Goal: Communication & Community: Connect with others

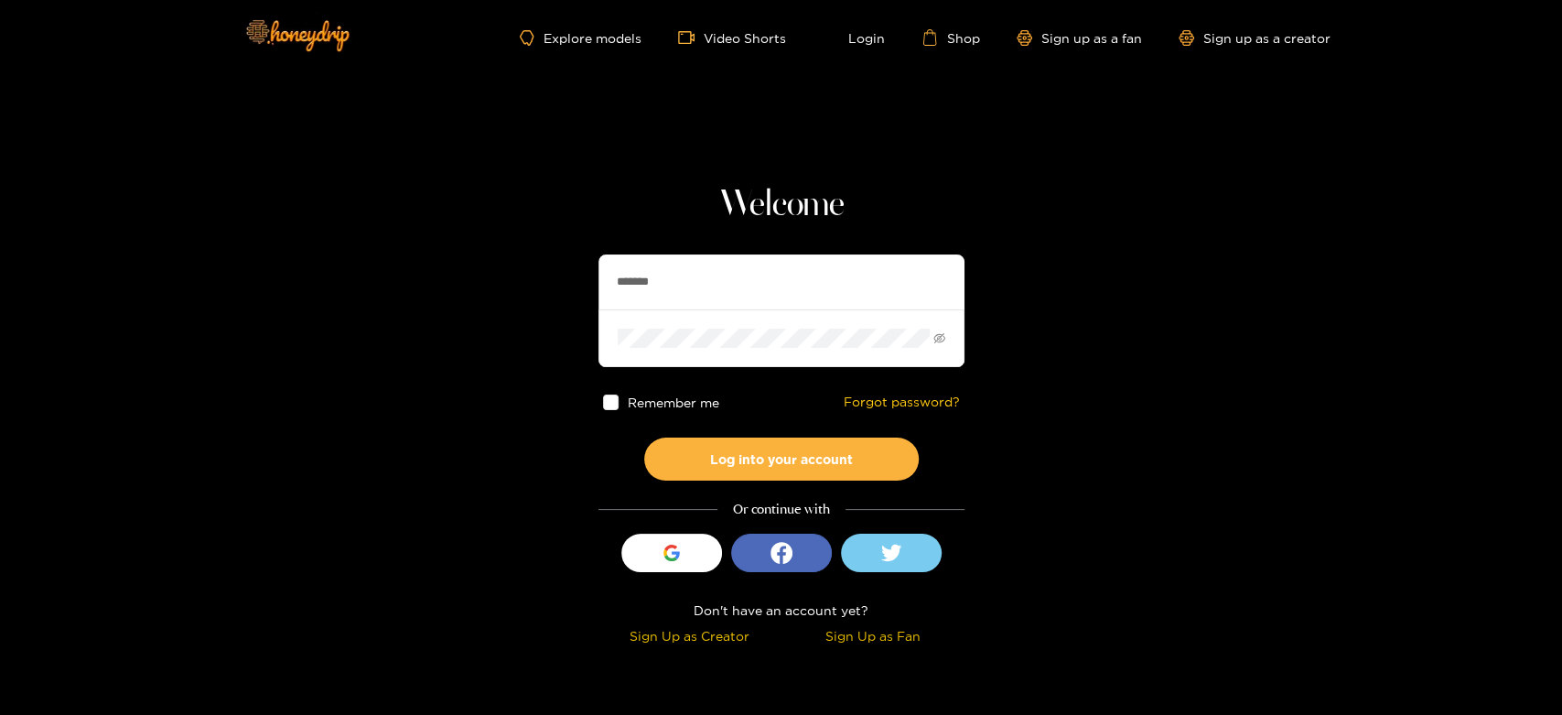
click at [594, 274] on section "Welcome ******* Remember me Forgot password? Log into your account Or continue …" at bounding box center [781, 325] width 1562 height 651
type input "*********"
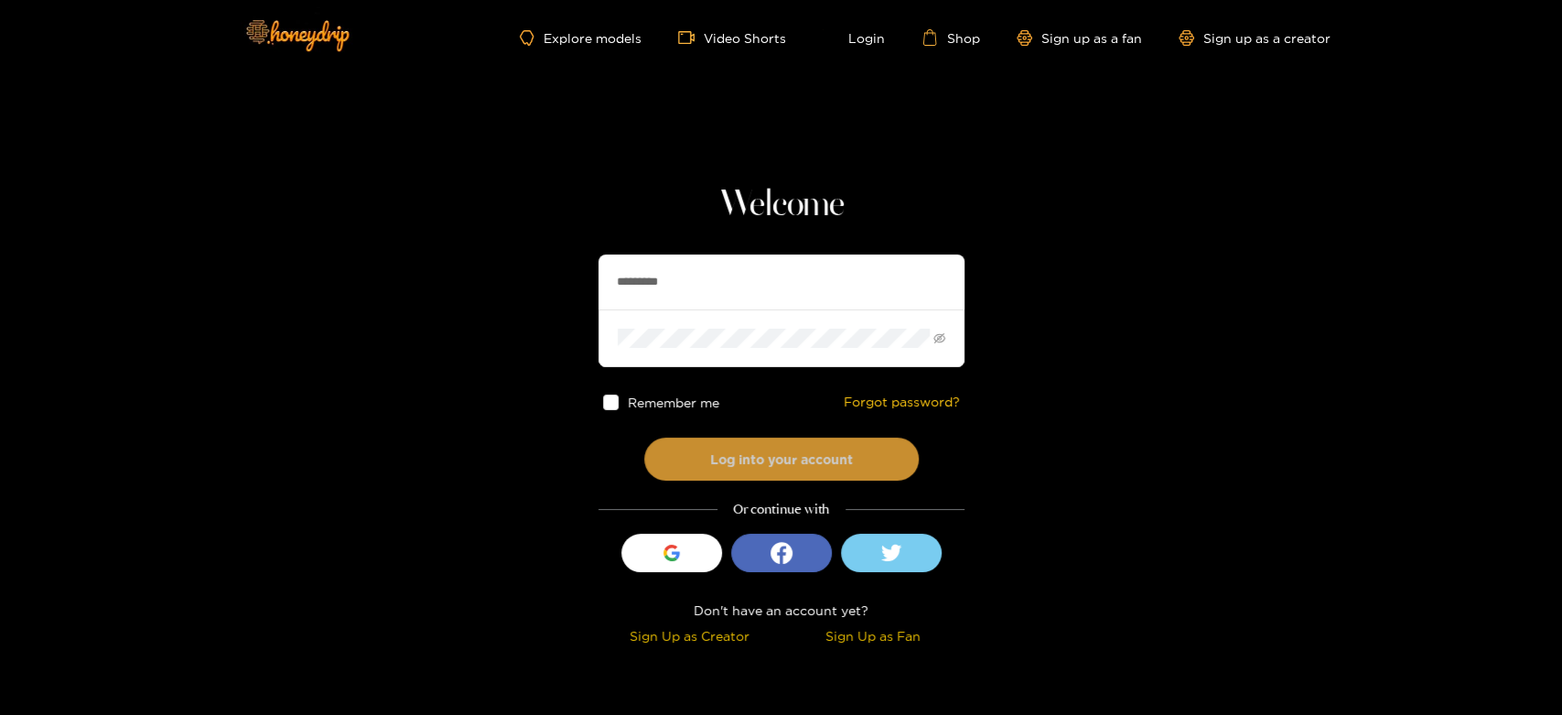
click at [721, 438] on button "Log into your account" at bounding box center [781, 458] width 275 height 43
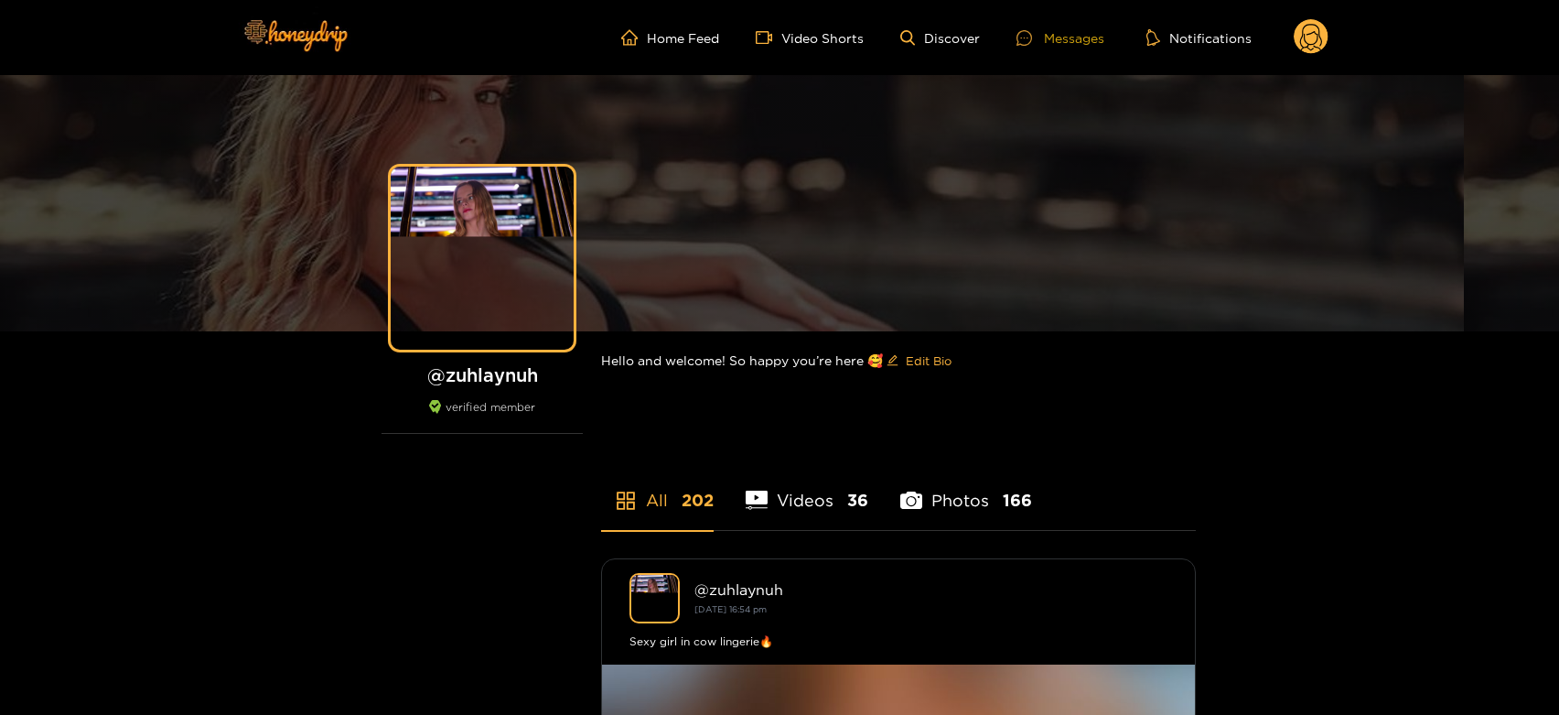
click at [1030, 31] on icon at bounding box center [1025, 38] width 16 height 16
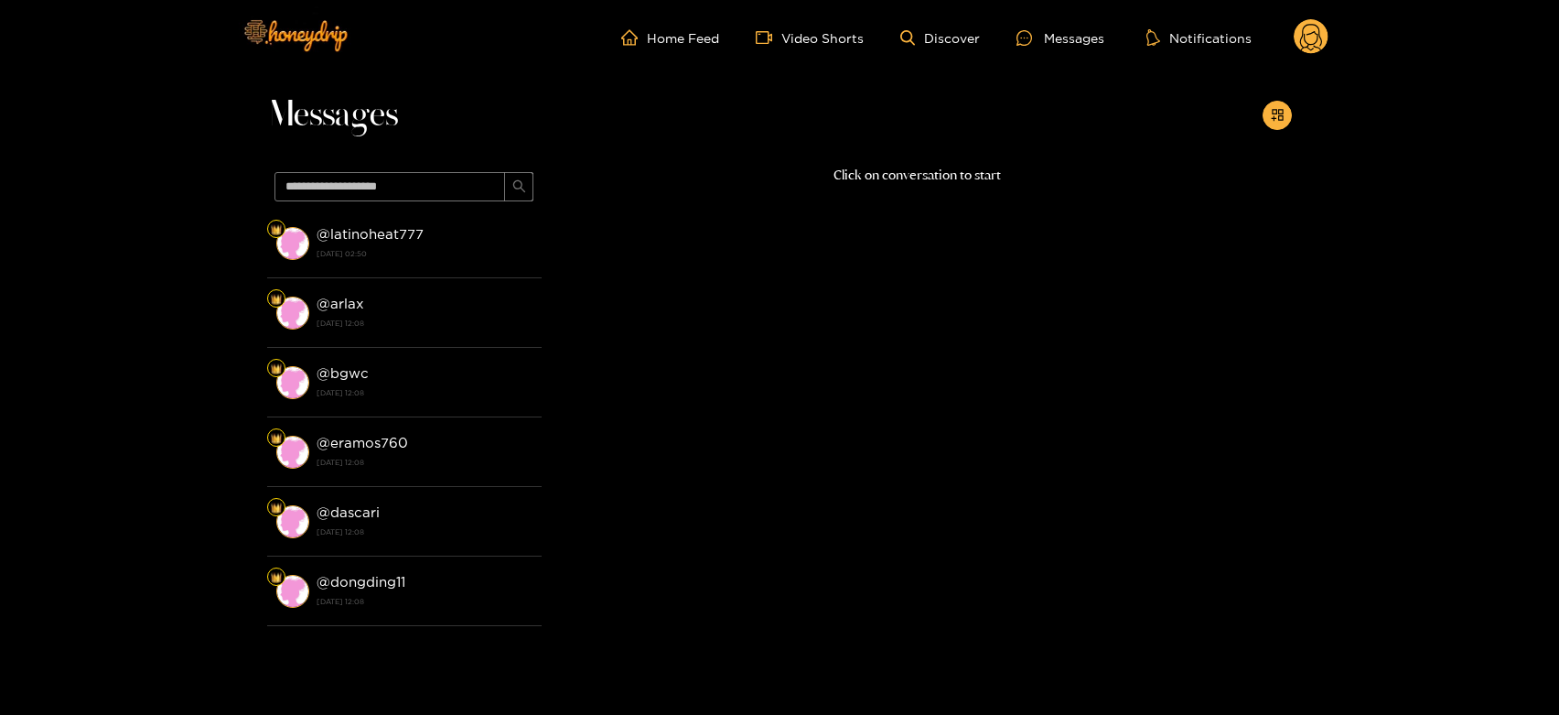
click at [407, 240] on strong "@ latinoheat777" at bounding box center [370, 234] width 107 height 16
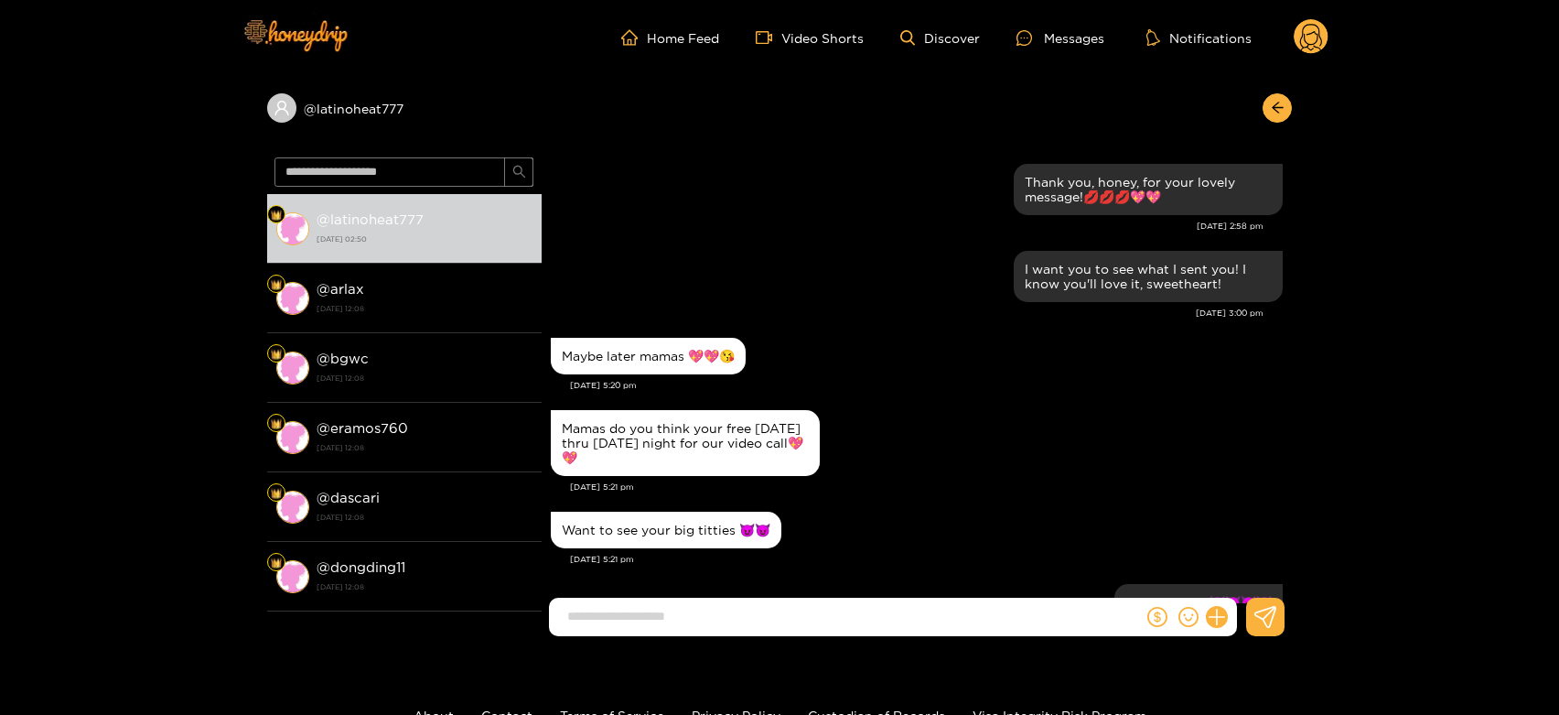
click at [1024, 350] on div "Maybe later mamas 💖💖😘" at bounding box center [917, 356] width 732 height 46
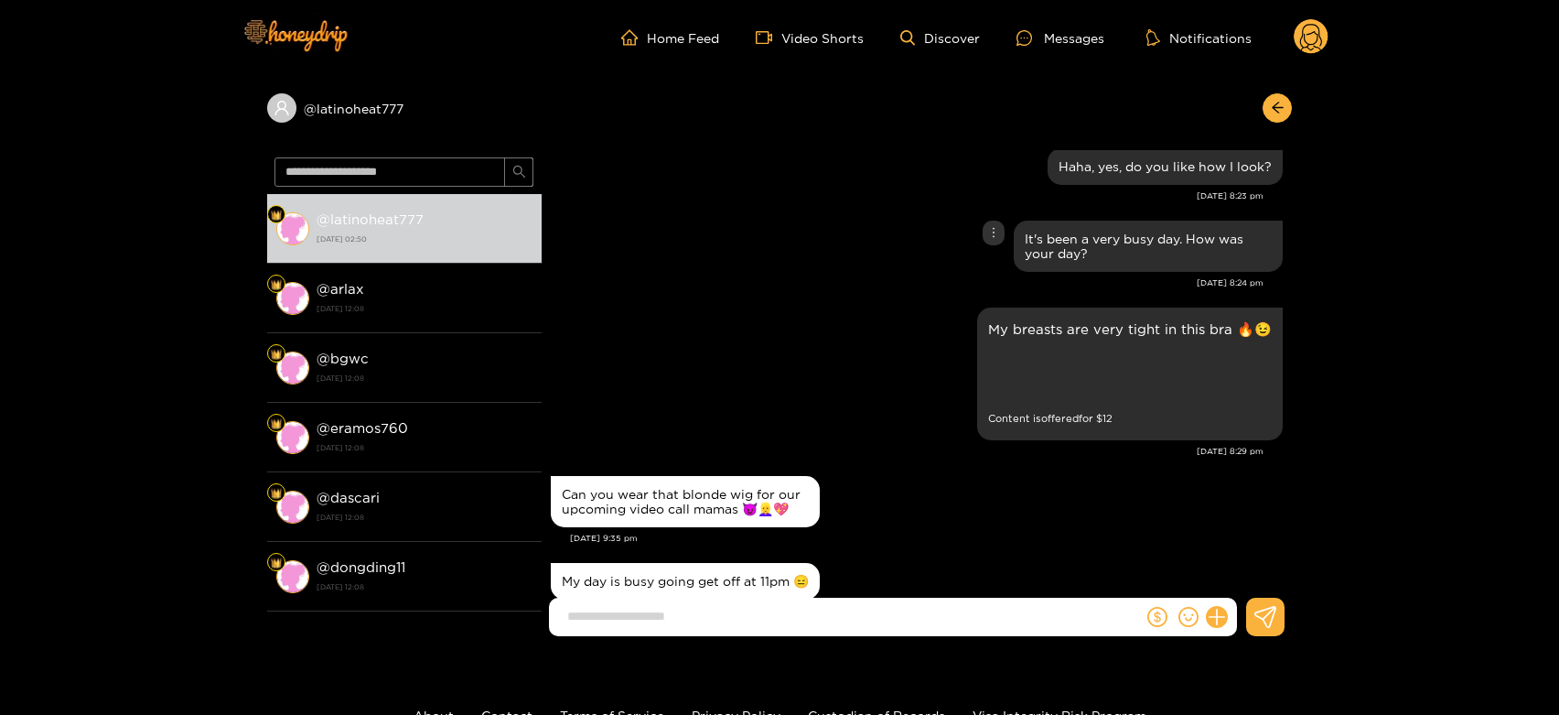
scroll to position [4399, 0]
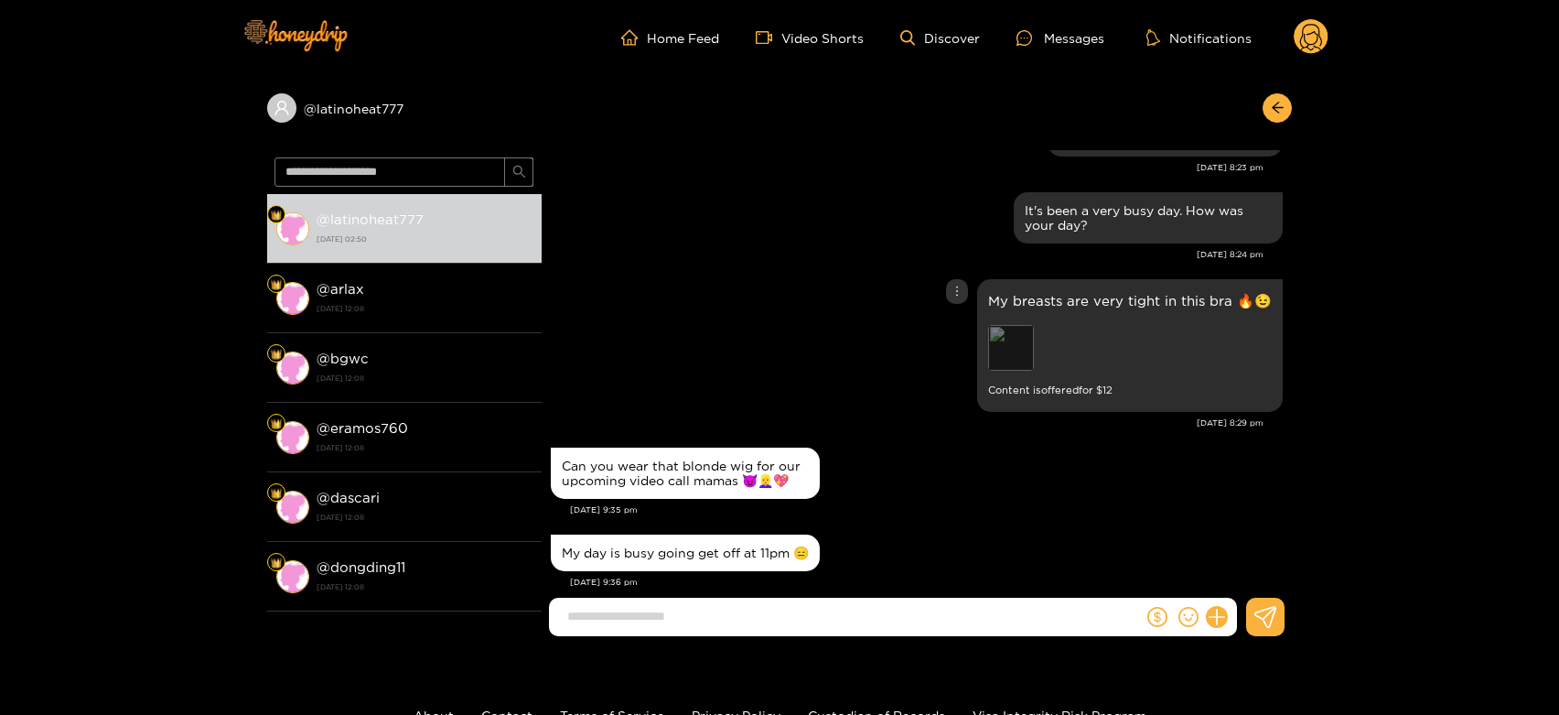
click at [1009, 369] on div "Preview" at bounding box center [1011, 348] width 46 height 46
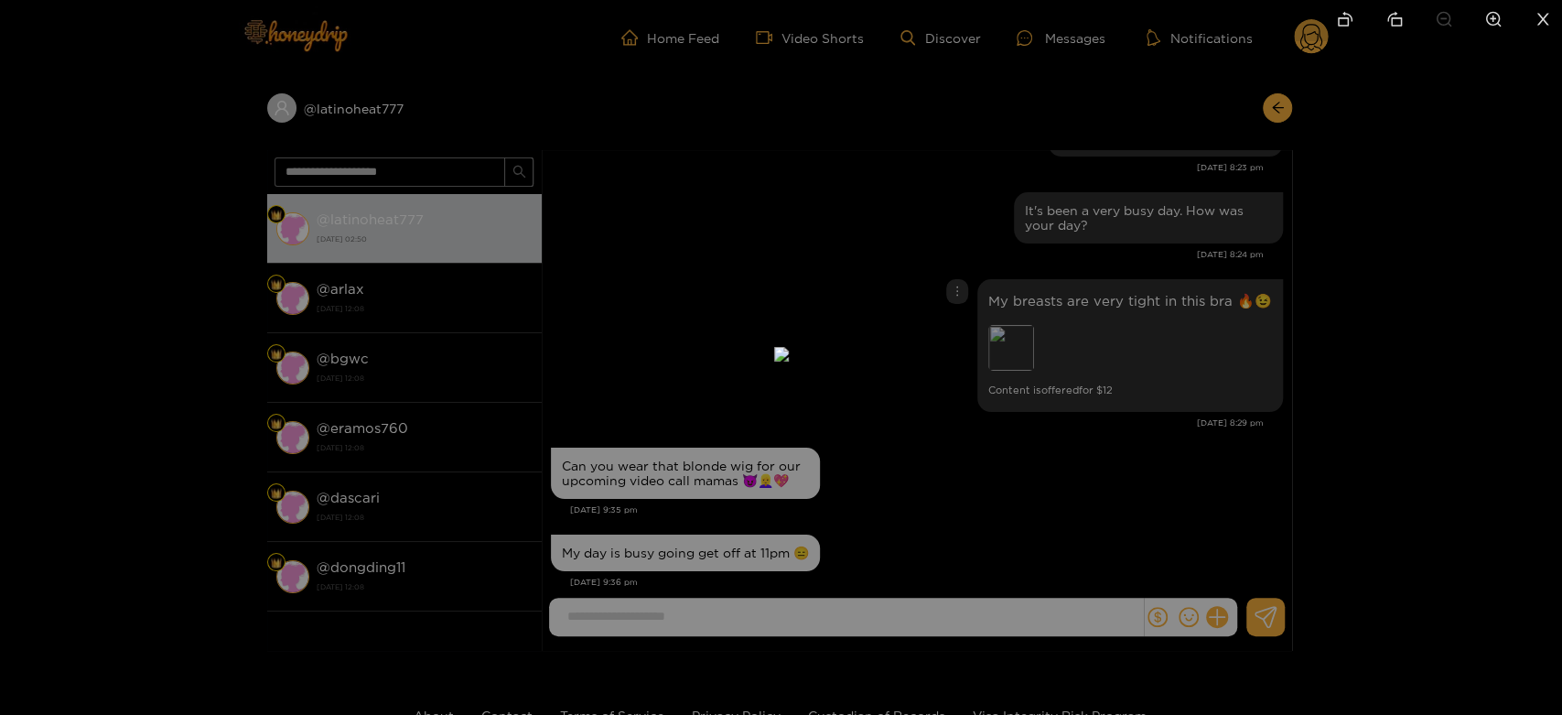
click at [1154, 369] on div at bounding box center [781, 357] width 1562 height 715
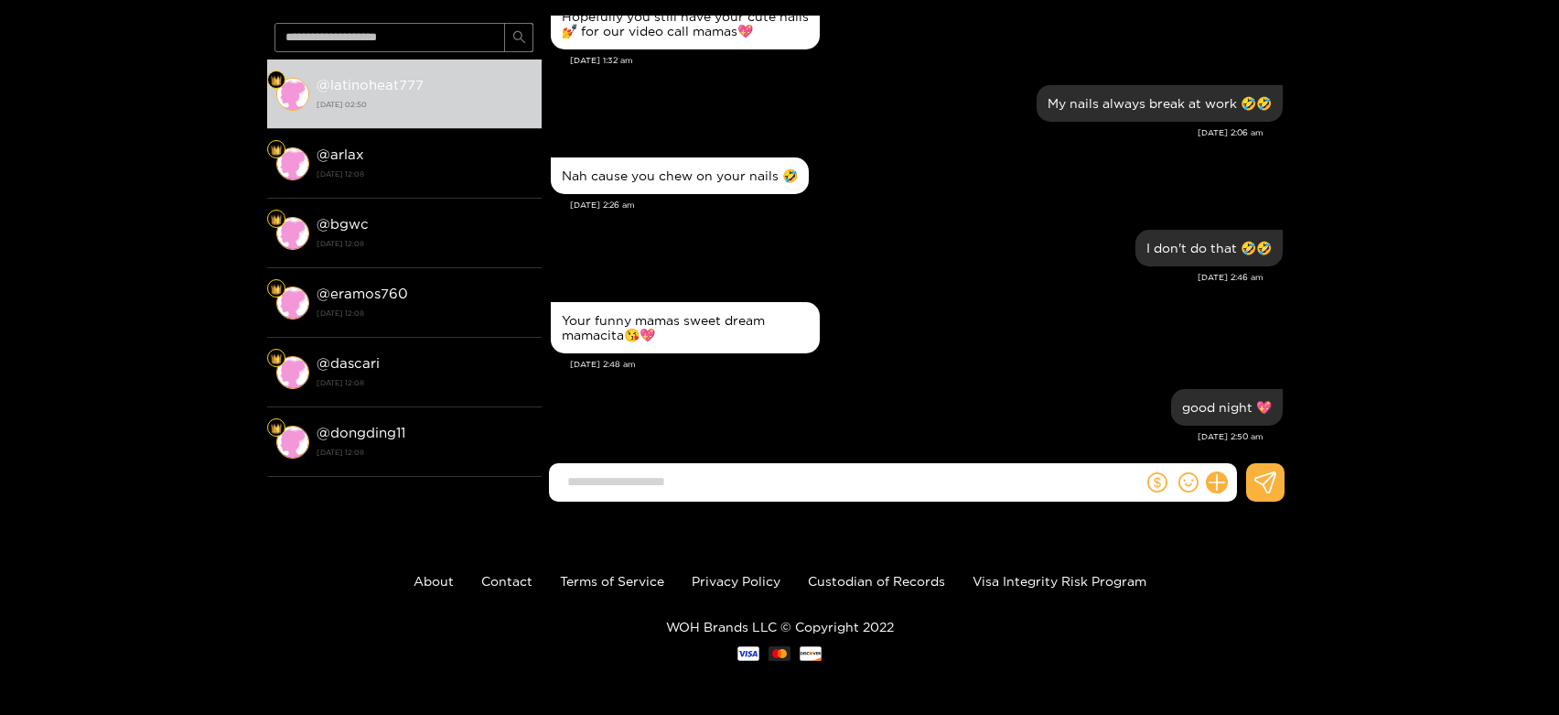
scroll to position [0, 0]
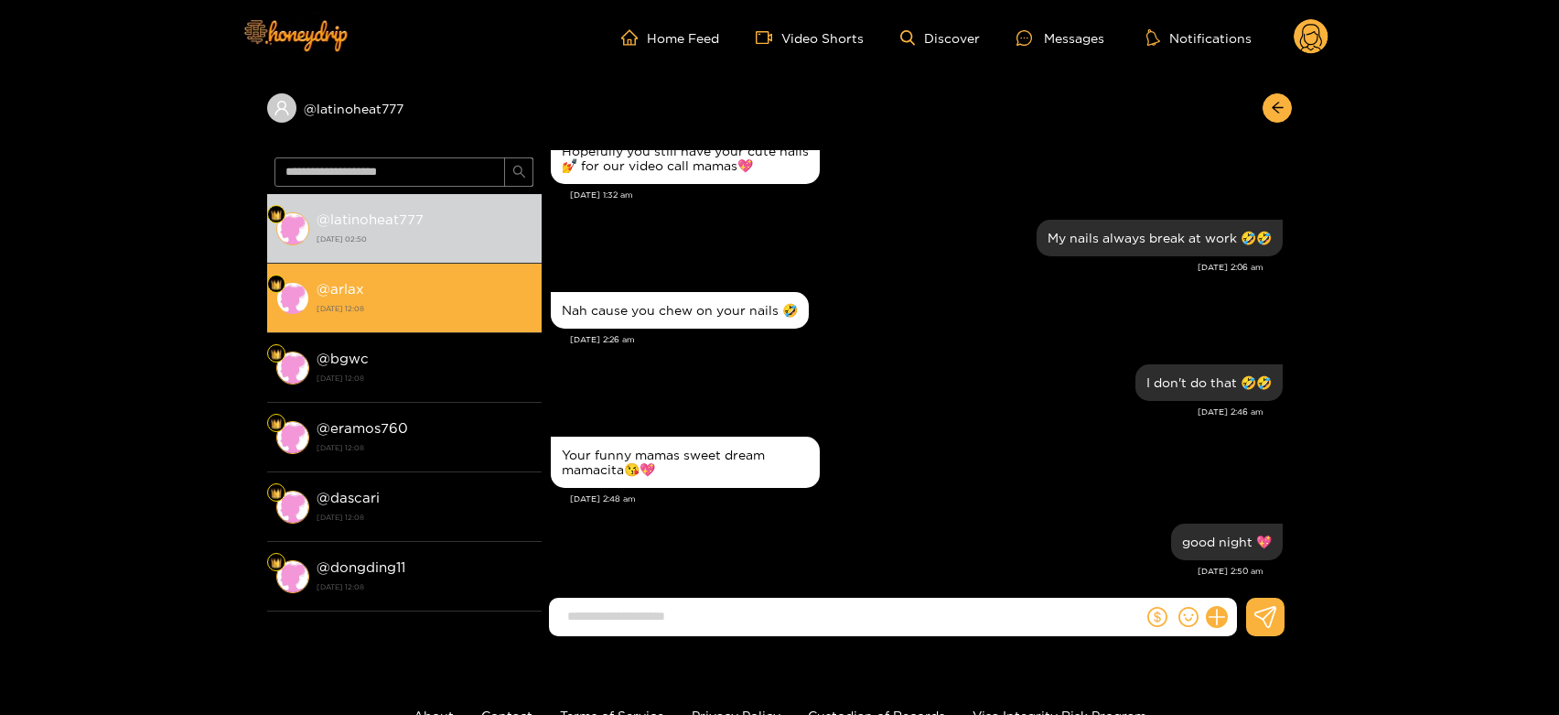
drag, startPoint x: 447, startPoint y: 306, endPoint x: 439, endPoint y: 298, distance: 11.0
click at [447, 305] on strong "[DATE] 12:08" at bounding box center [425, 308] width 216 height 16
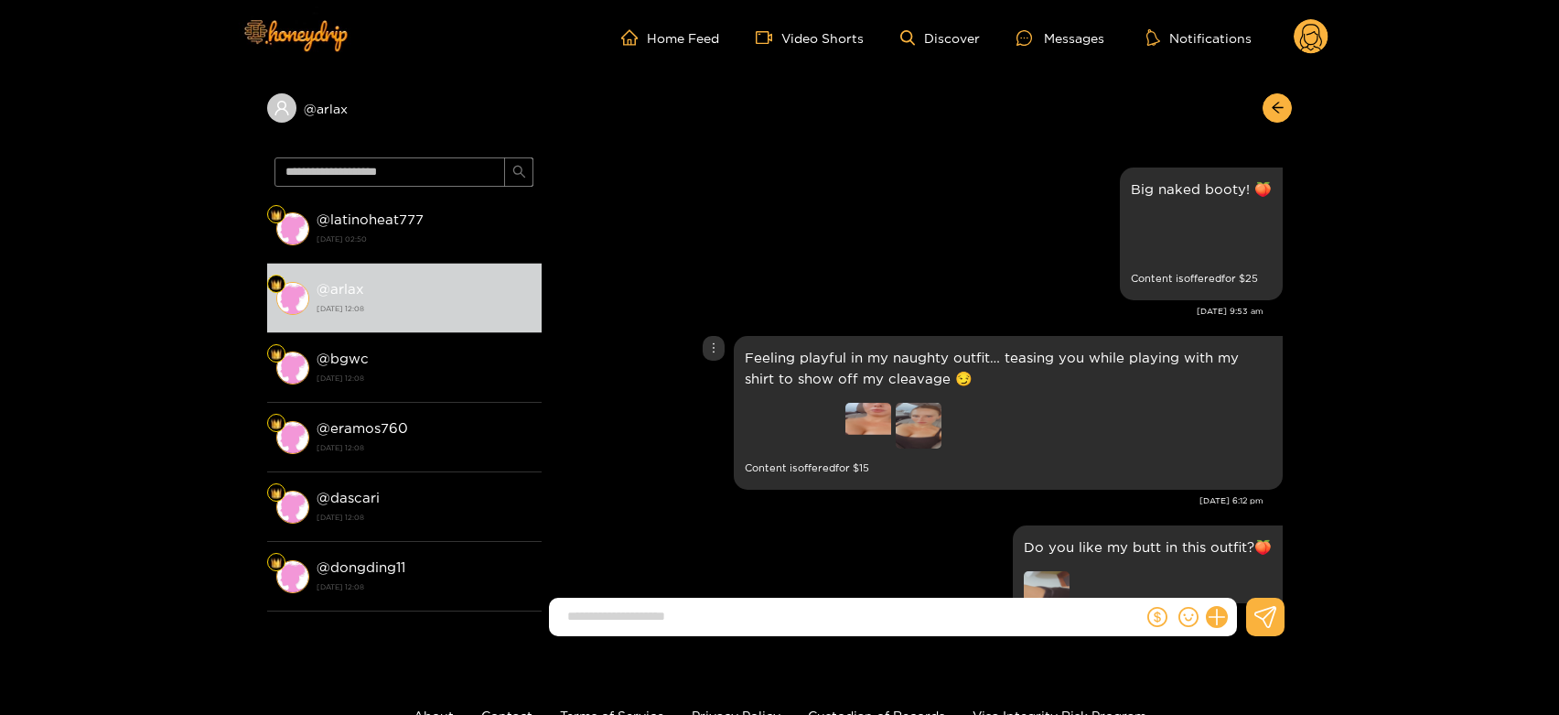
scroll to position [2970, 0]
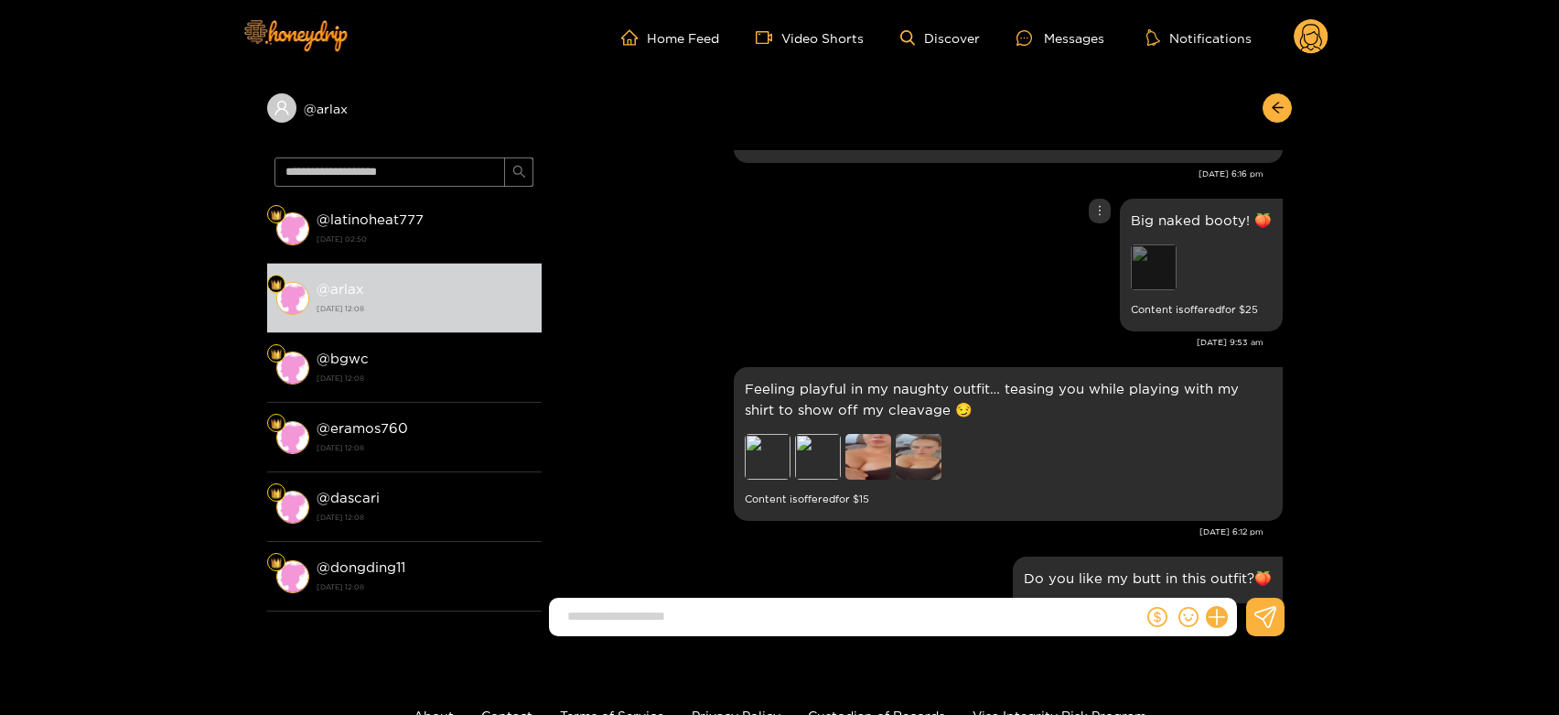
click at [1148, 266] on div "Preview" at bounding box center [1154, 267] width 46 height 46
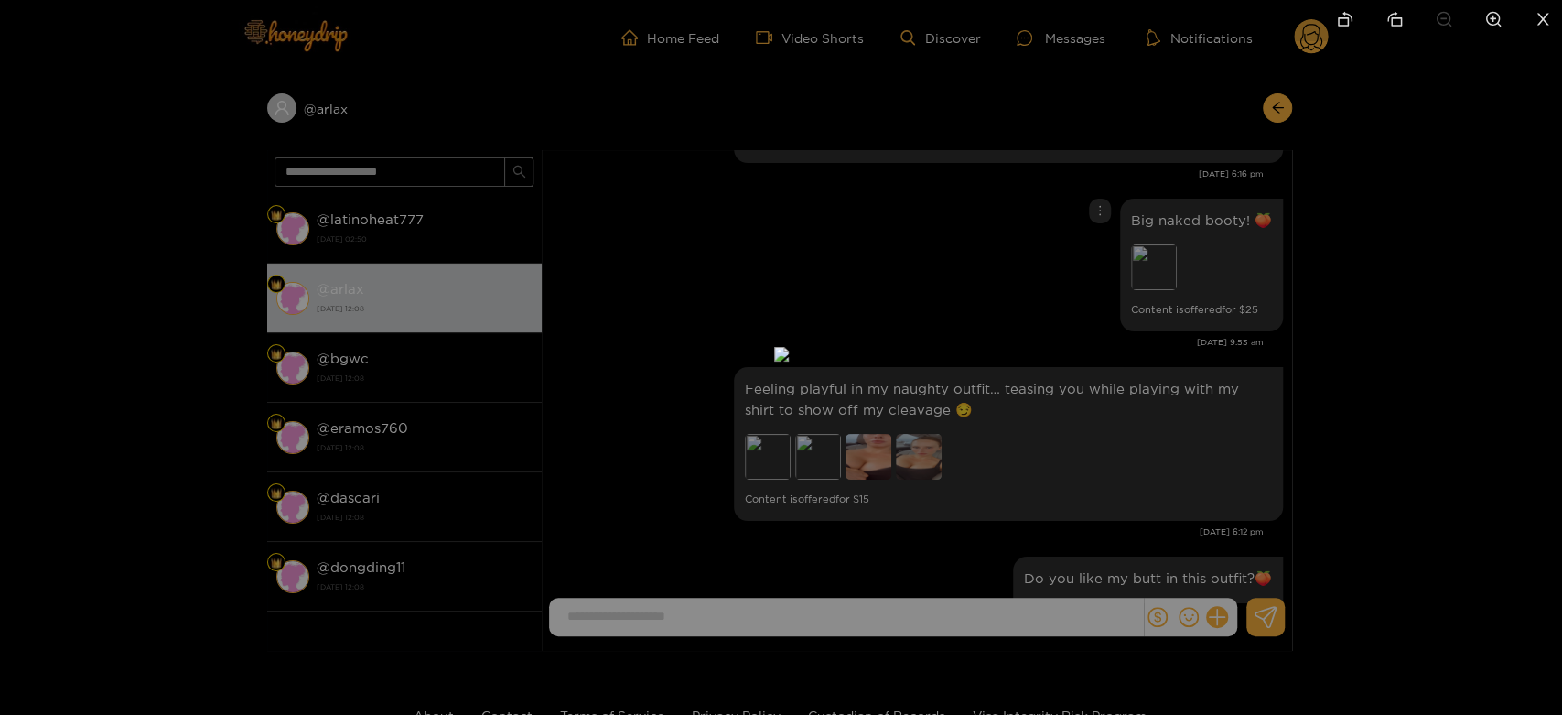
click at [1339, 346] on div at bounding box center [781, 357] width 1562 height 715
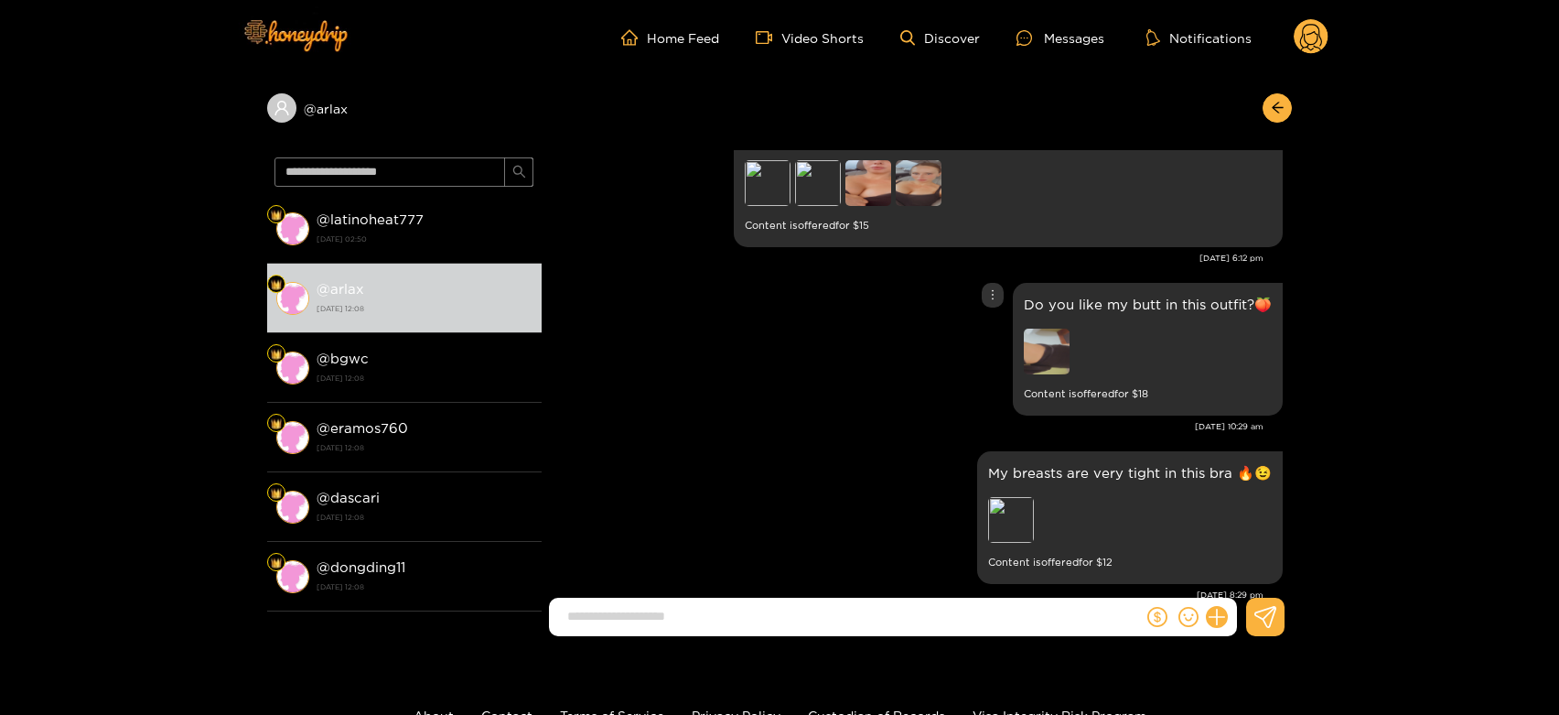
scroll to position [3275, 0]
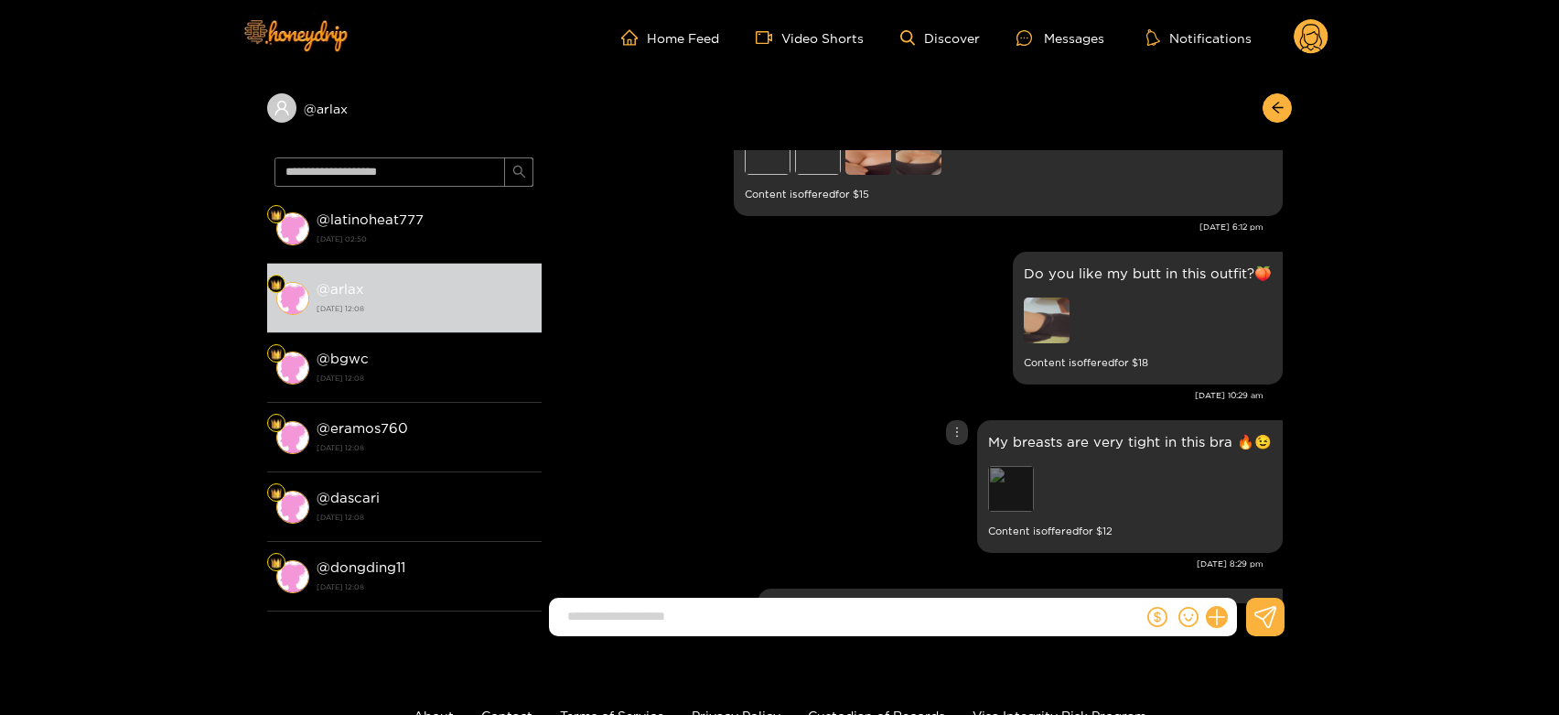
click at [1003, 481] on div "Preview" at bounding box center [1011, 489] width 46 height 46
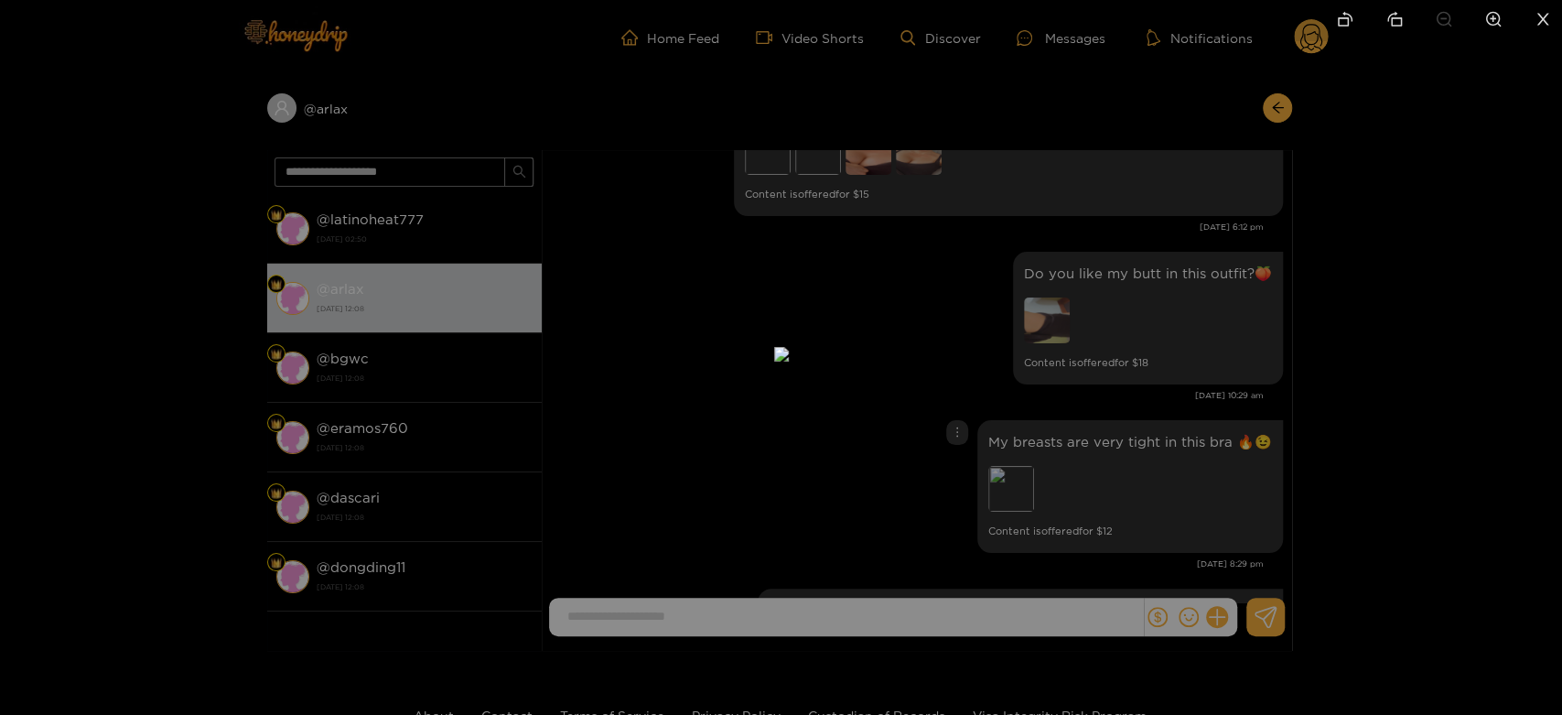
click at [1229, 447] on div at bounding box center [781, 357] width 1562 height 715
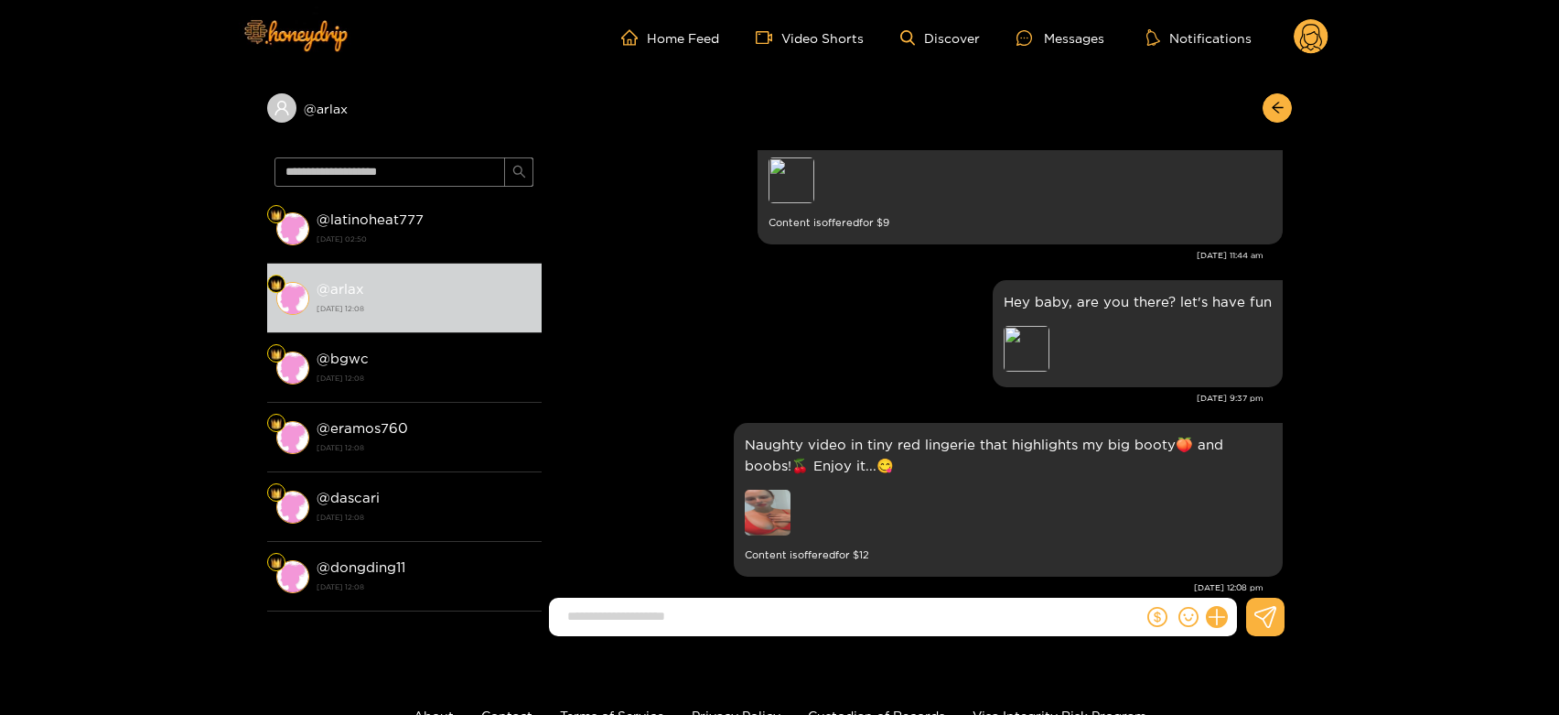
scroll to position [3784, 0]
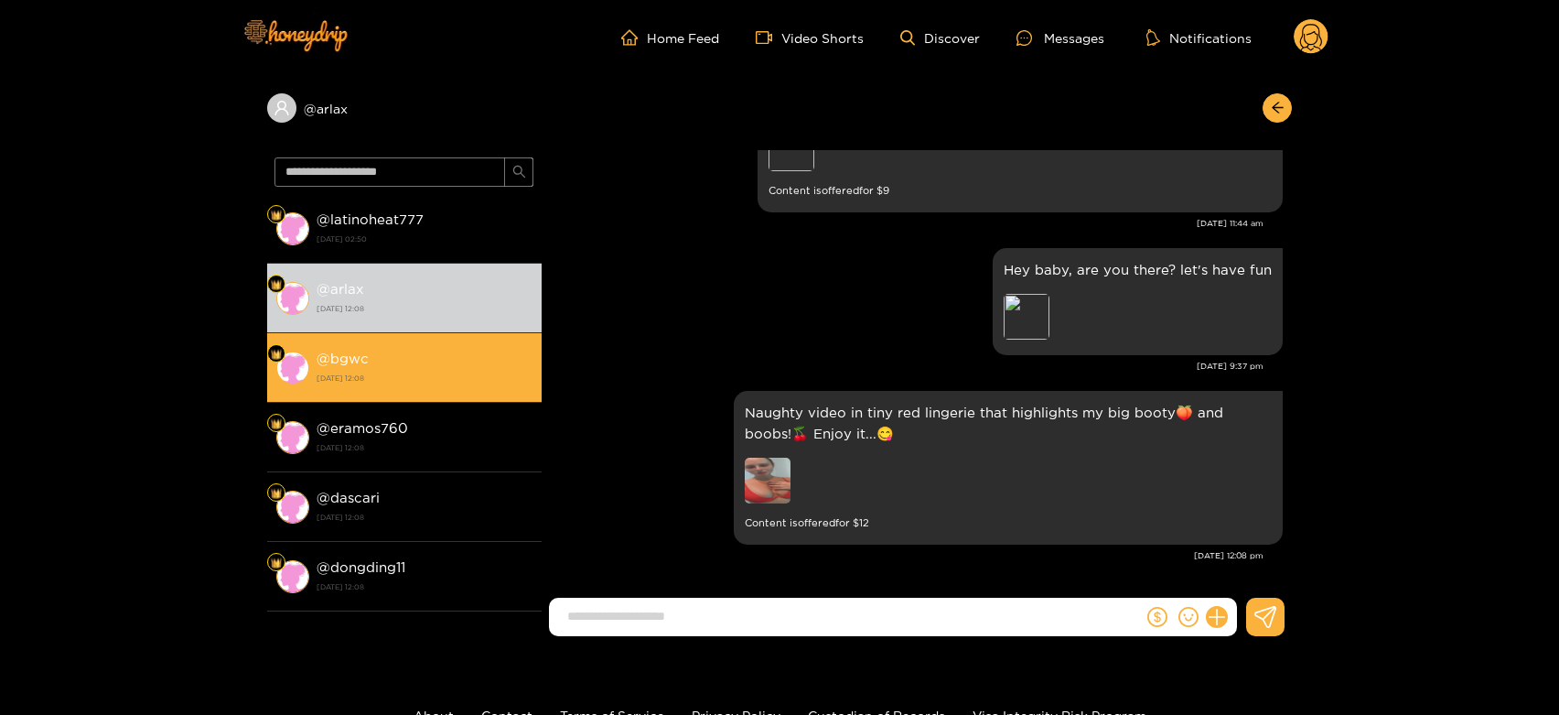
click at [403, 357] on div "@ bgwc 21 September 2025 12:08" at bounding box center [425, 367] width 216 height 41
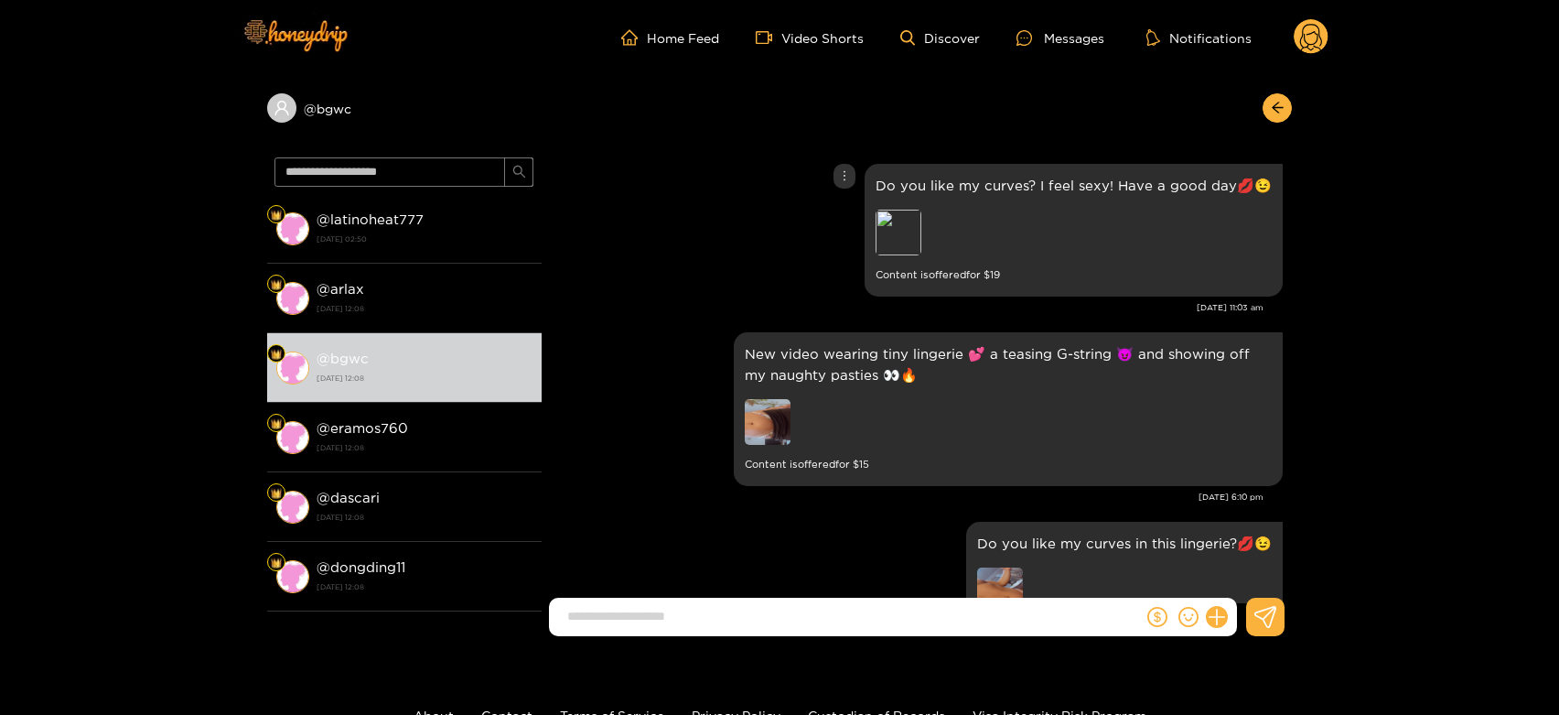
scroll to position [3784, 0]
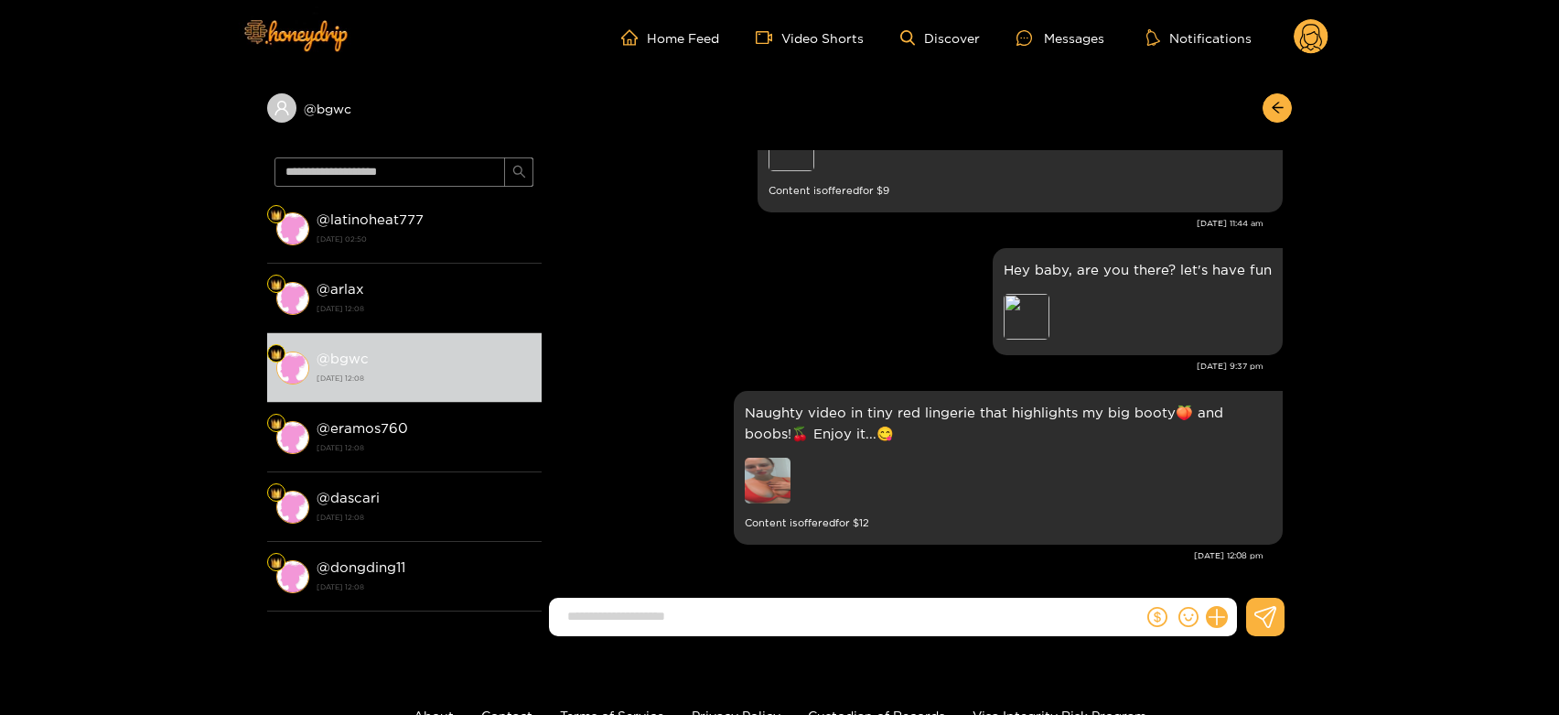
click at [1318, 46] on circle at bounding box center [1311, 36] width 35 height 35
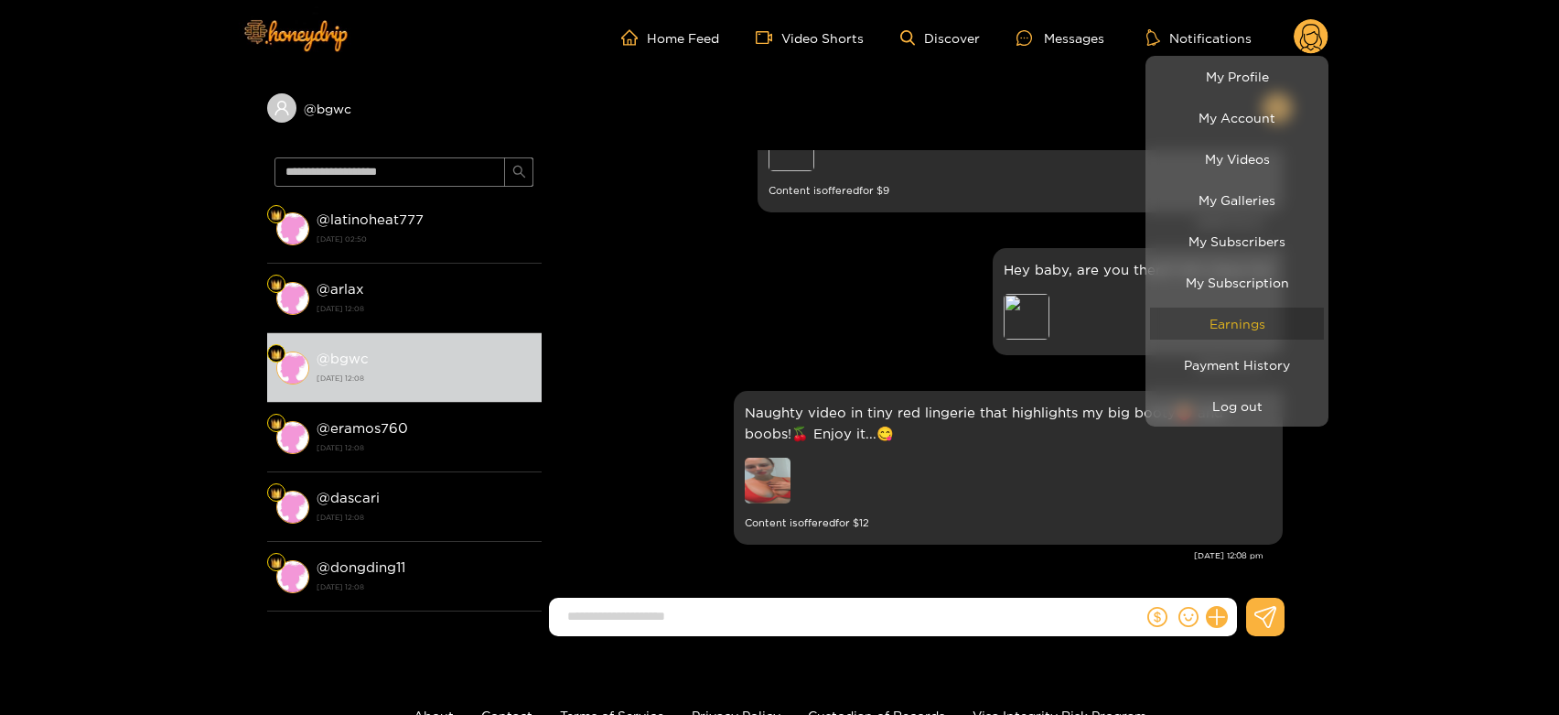
click at [1224, 318] on link "Earnings" at bounding box center [1237, 323] width 174 height 32
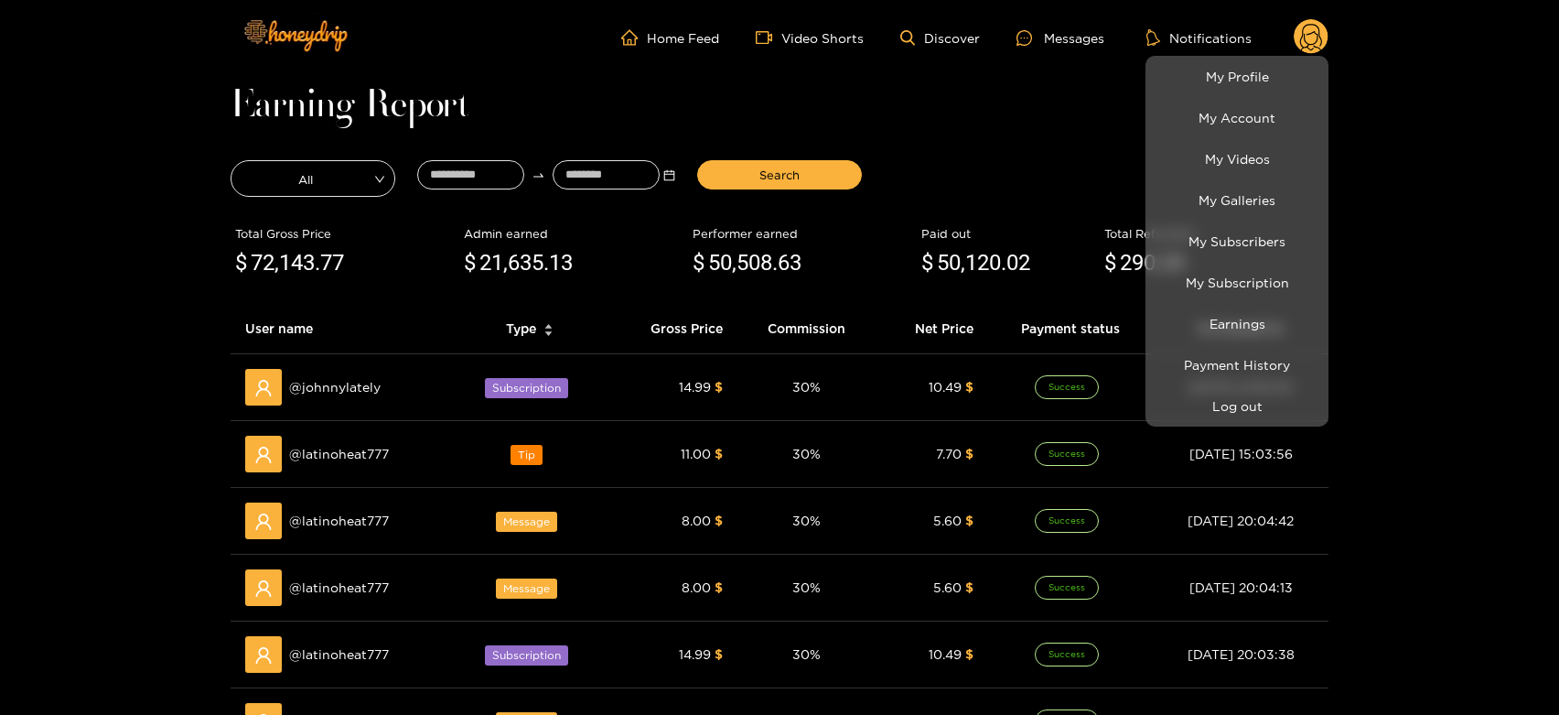
click at [326, 450] on div at bounding box center [779, 357] width 1559 height 715
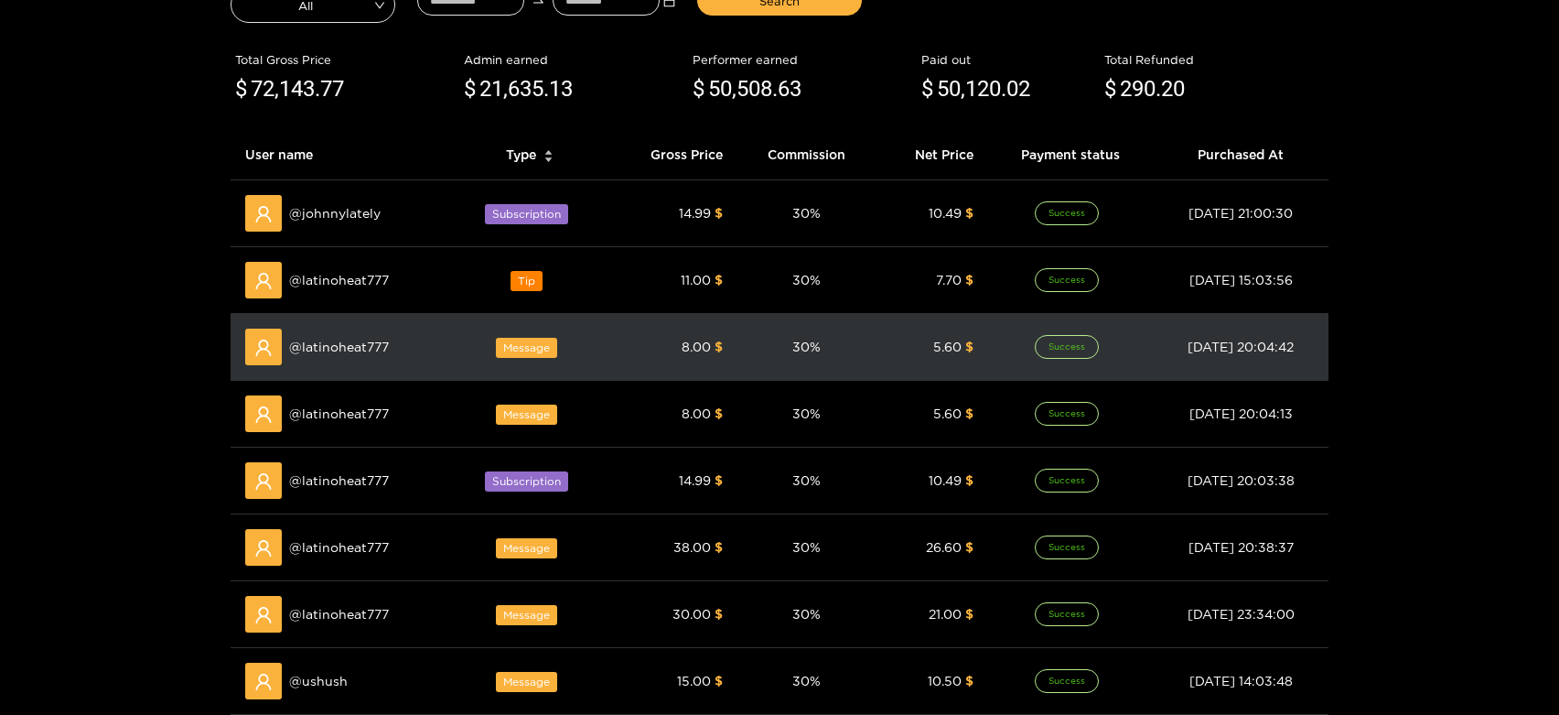
scroll to position [508, 0]
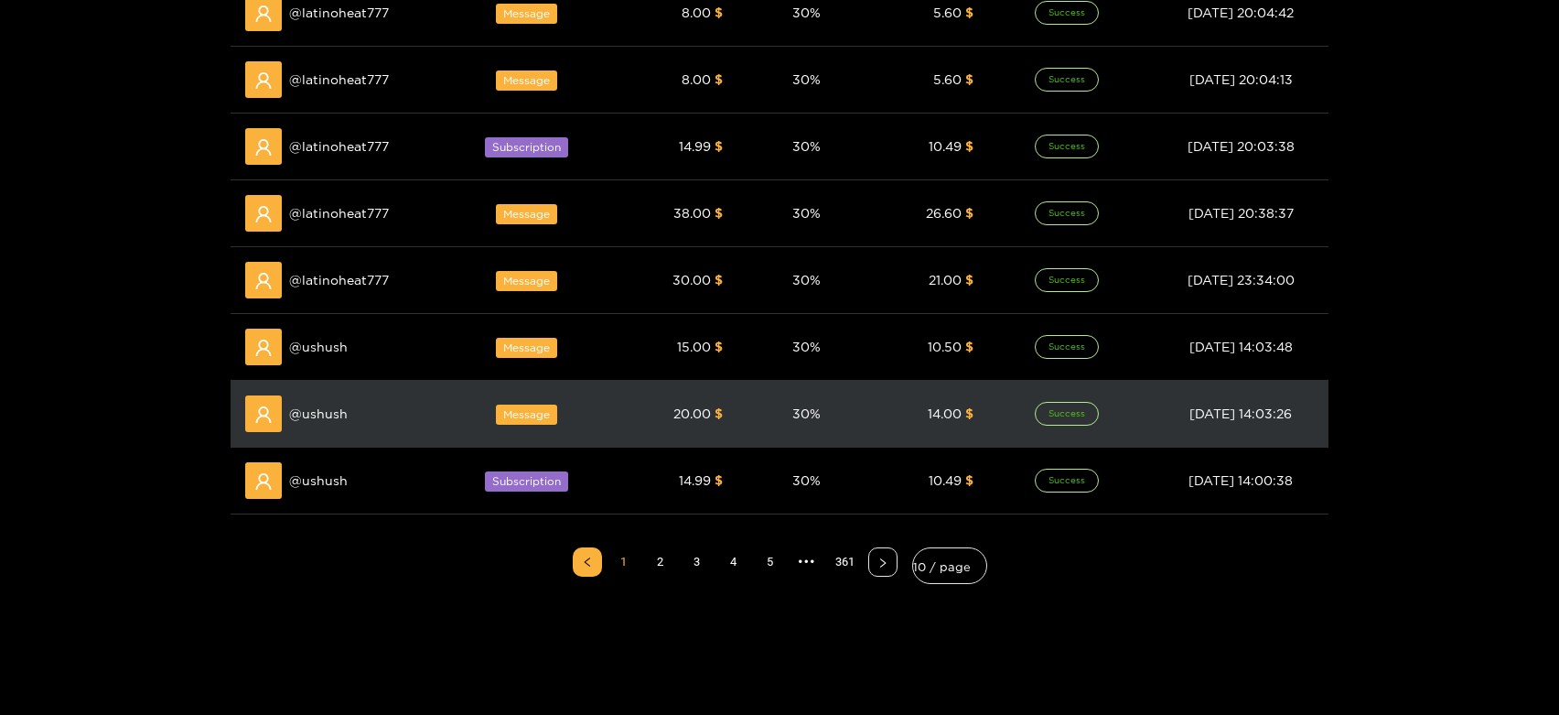
click at [335, 427] on div "@ ushush" at bounding box center [341, 413] width 193 height 37
copy span "ushush"
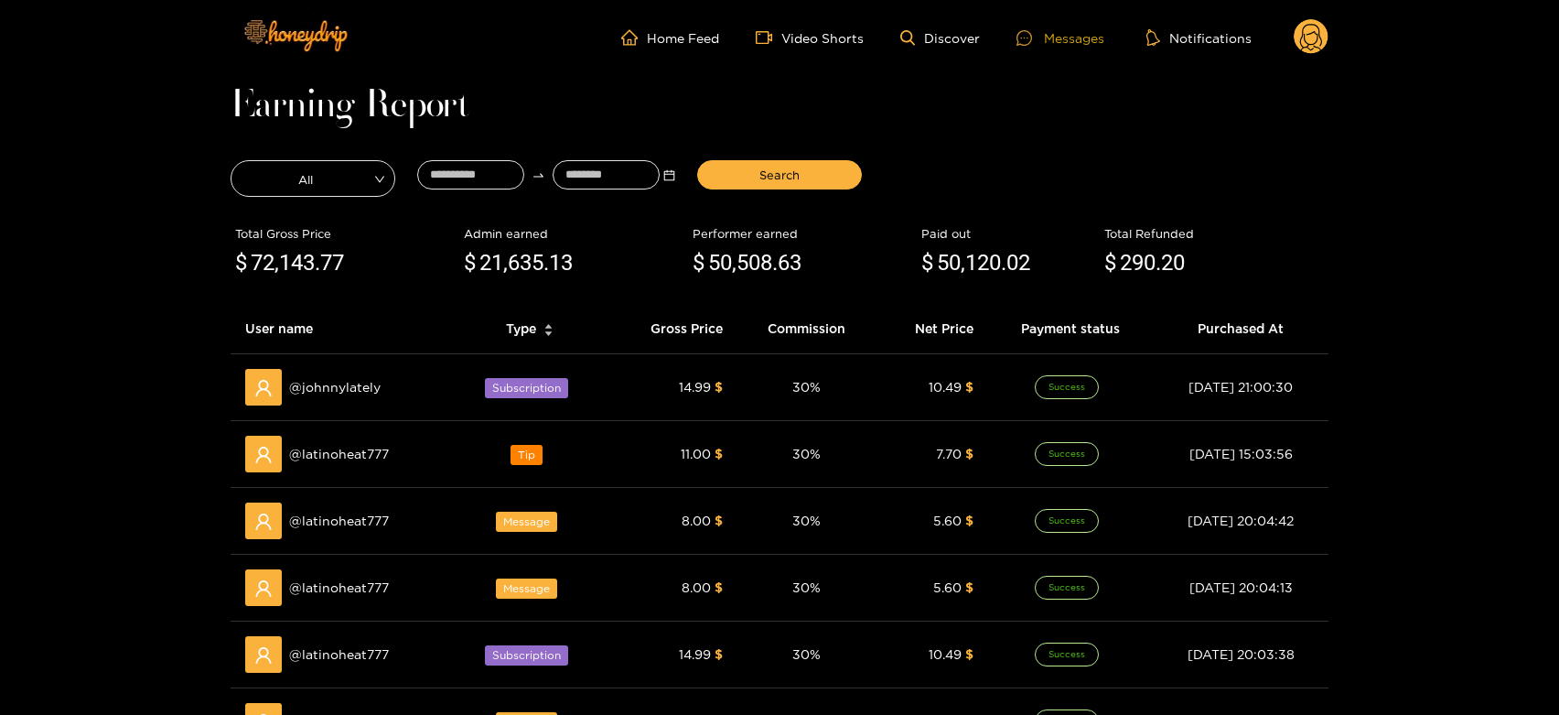
click at [1044, 34] on div at bounding box center [1030, 38] width 27 height 16
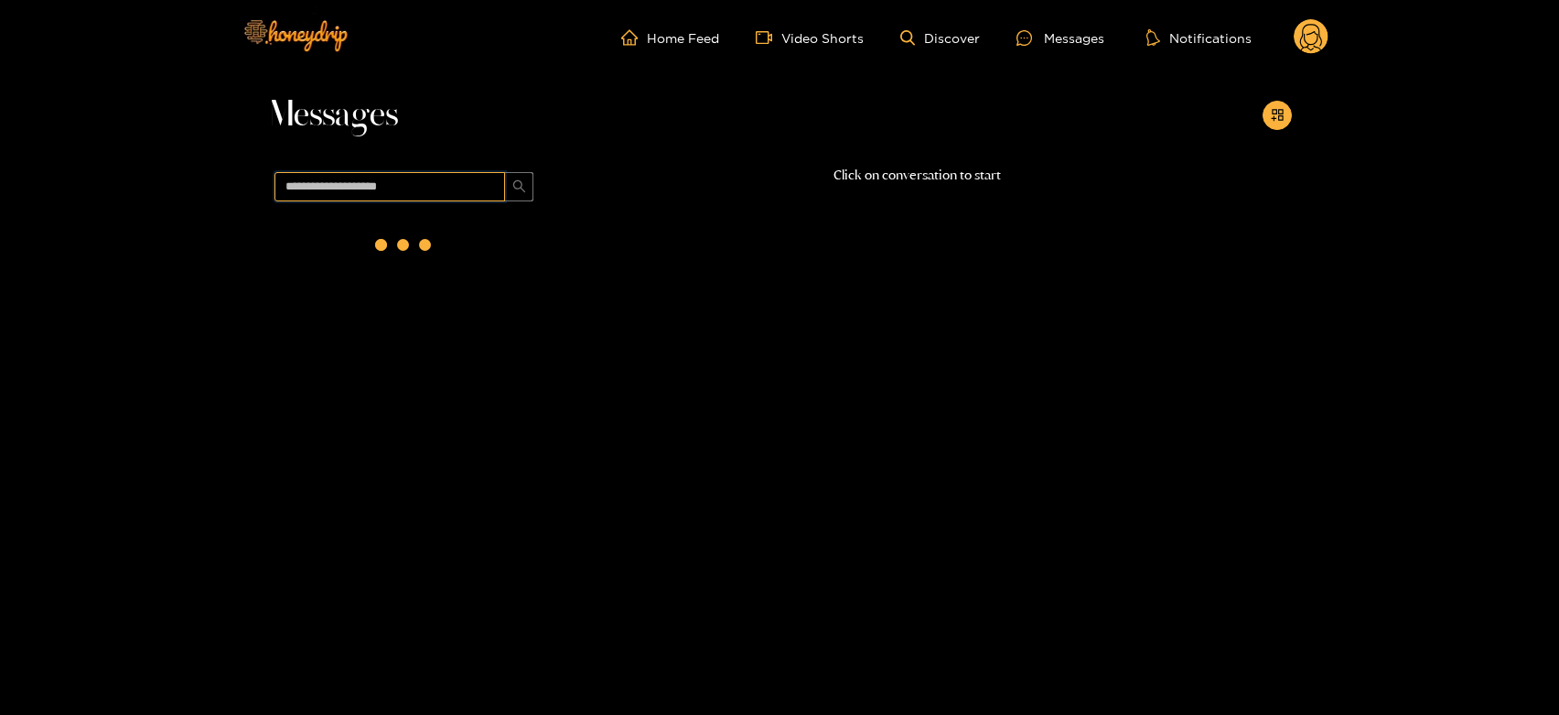
click at [432, 183] on input "text" at bounding box center [390, 186] width 231 height 29
paste input "******"
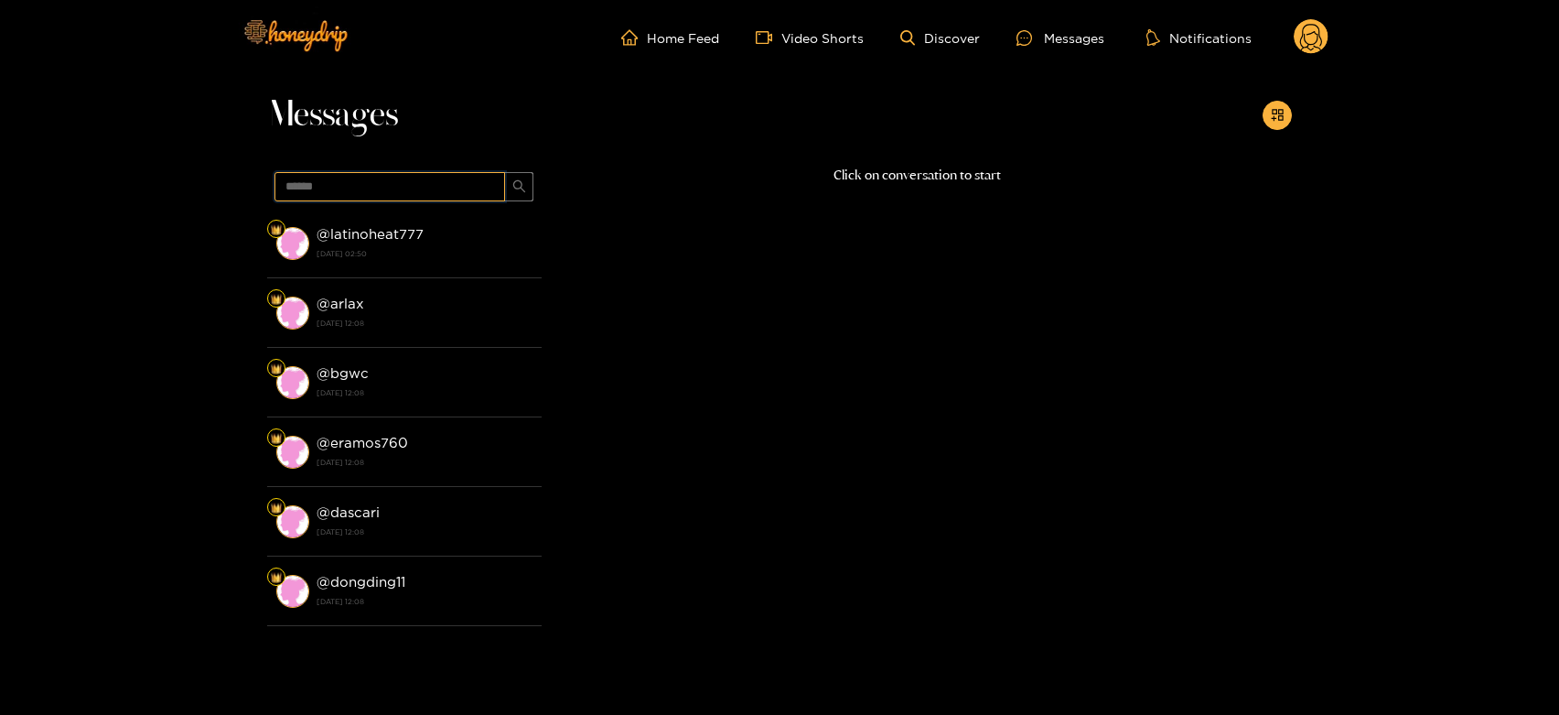
type input "******"
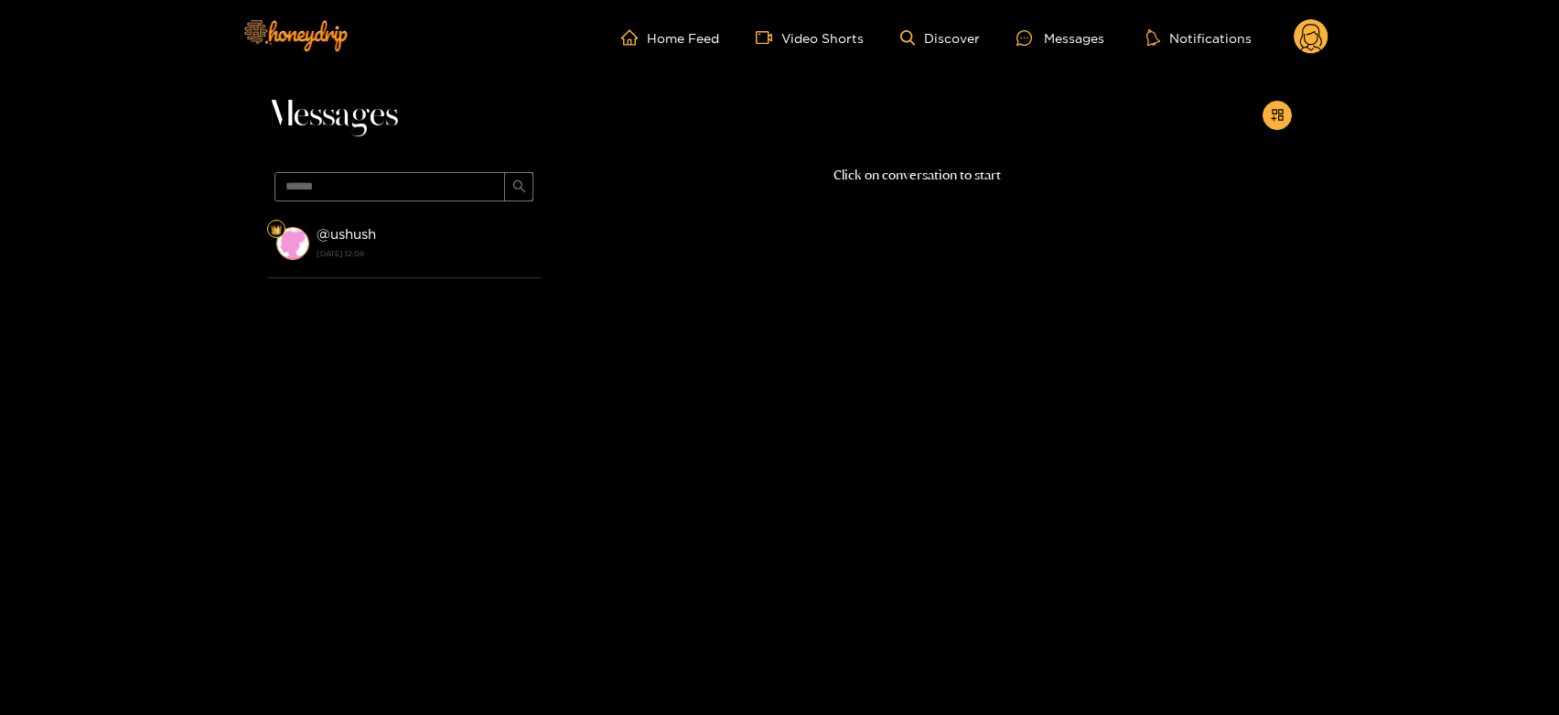
click at [406, 254] on strong "[DATE] 12:08" at bounding box center [425, 253] width 216 height 16
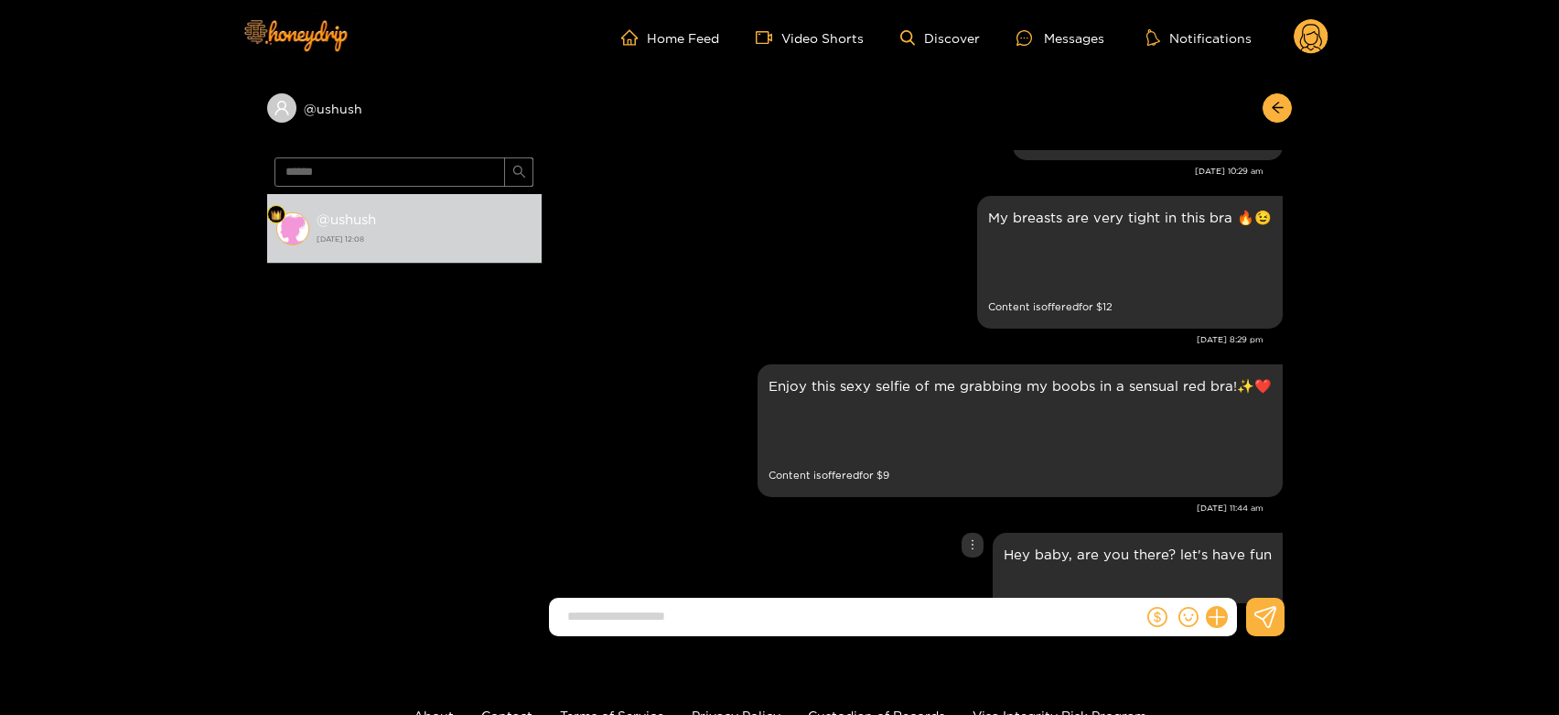
scroll to position [3275, 0]
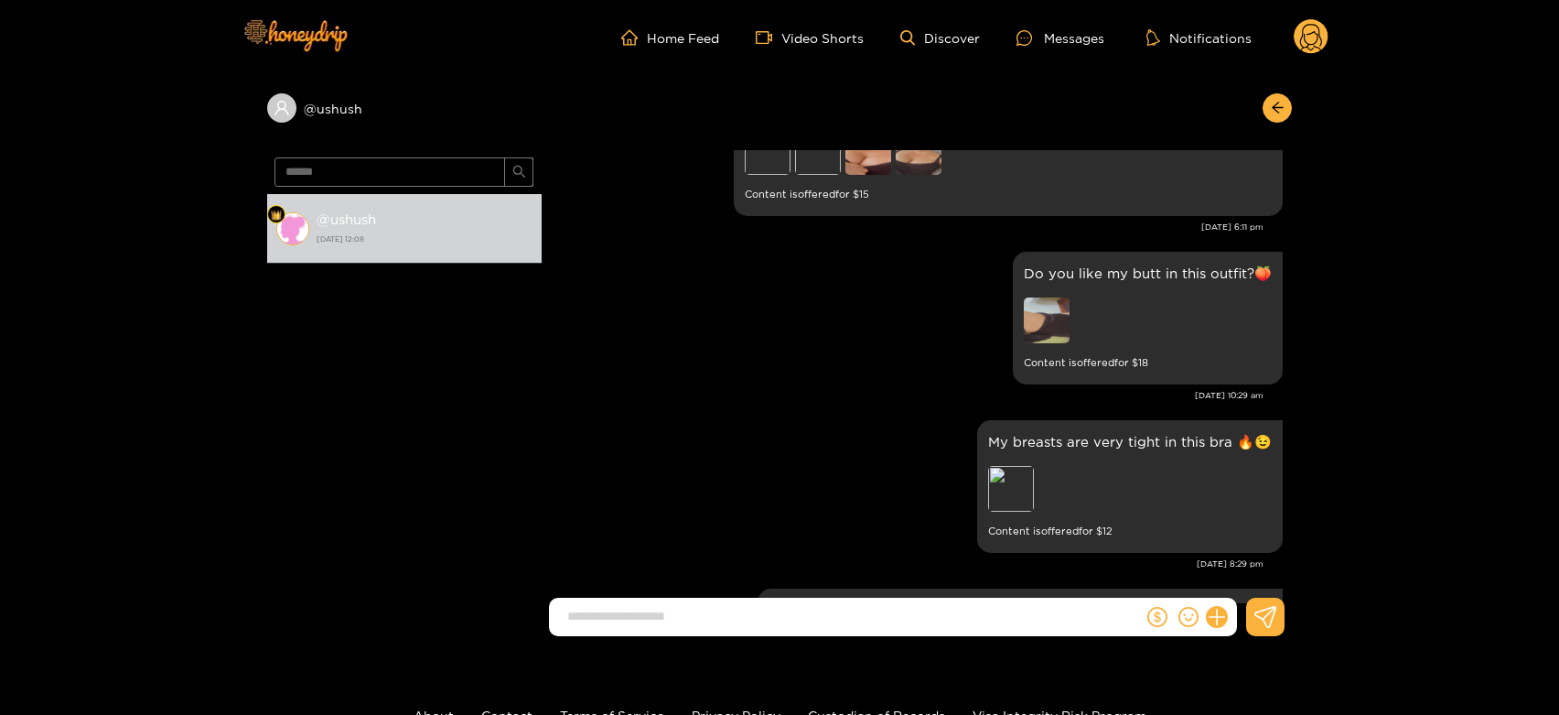
click at [1316, 45] on circle at bounding box center [1311, 36] width 35 height 35
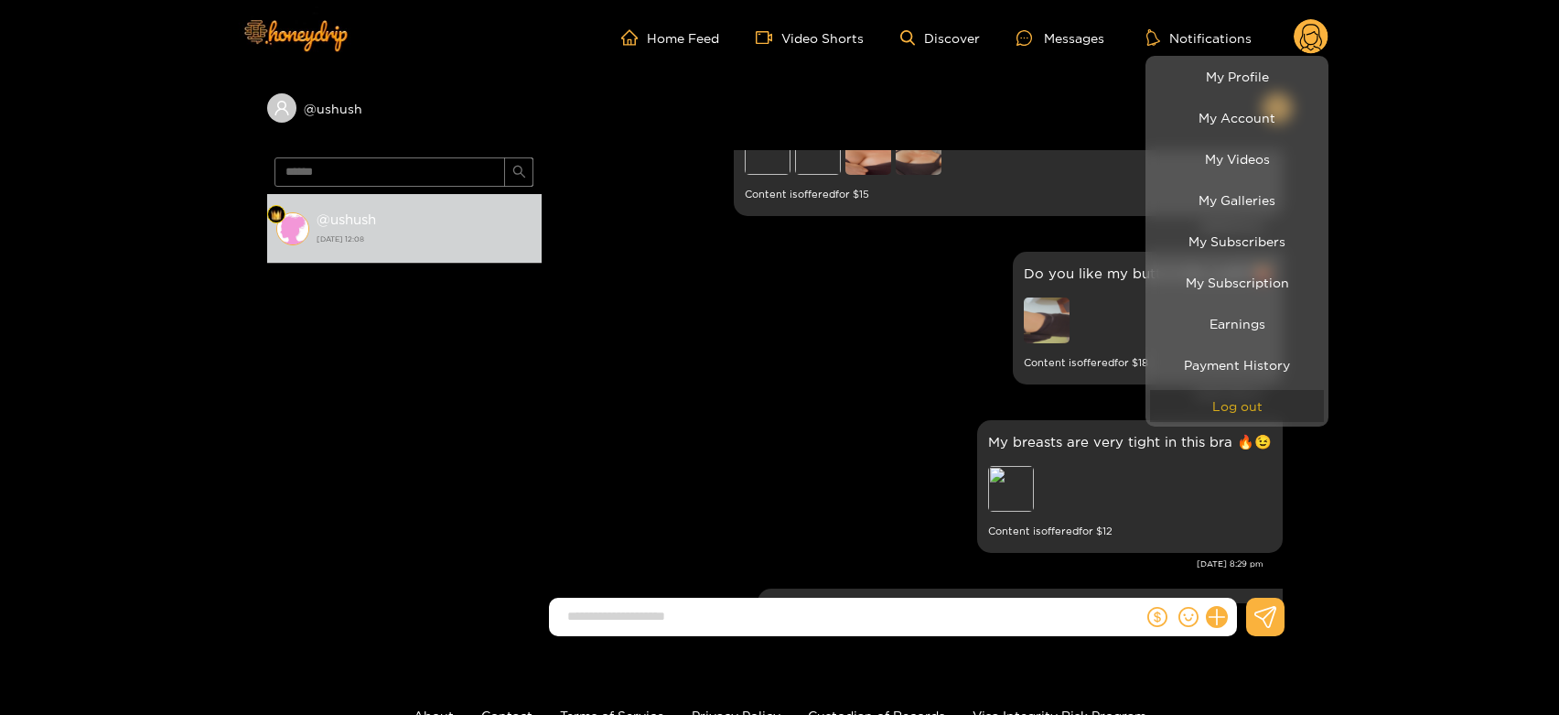
click at [1234, 418] on button "Log out" at bounding box center [1237, 406] width 174 height 32
